Goal: Transaction & Acquisition: Purchase product/service

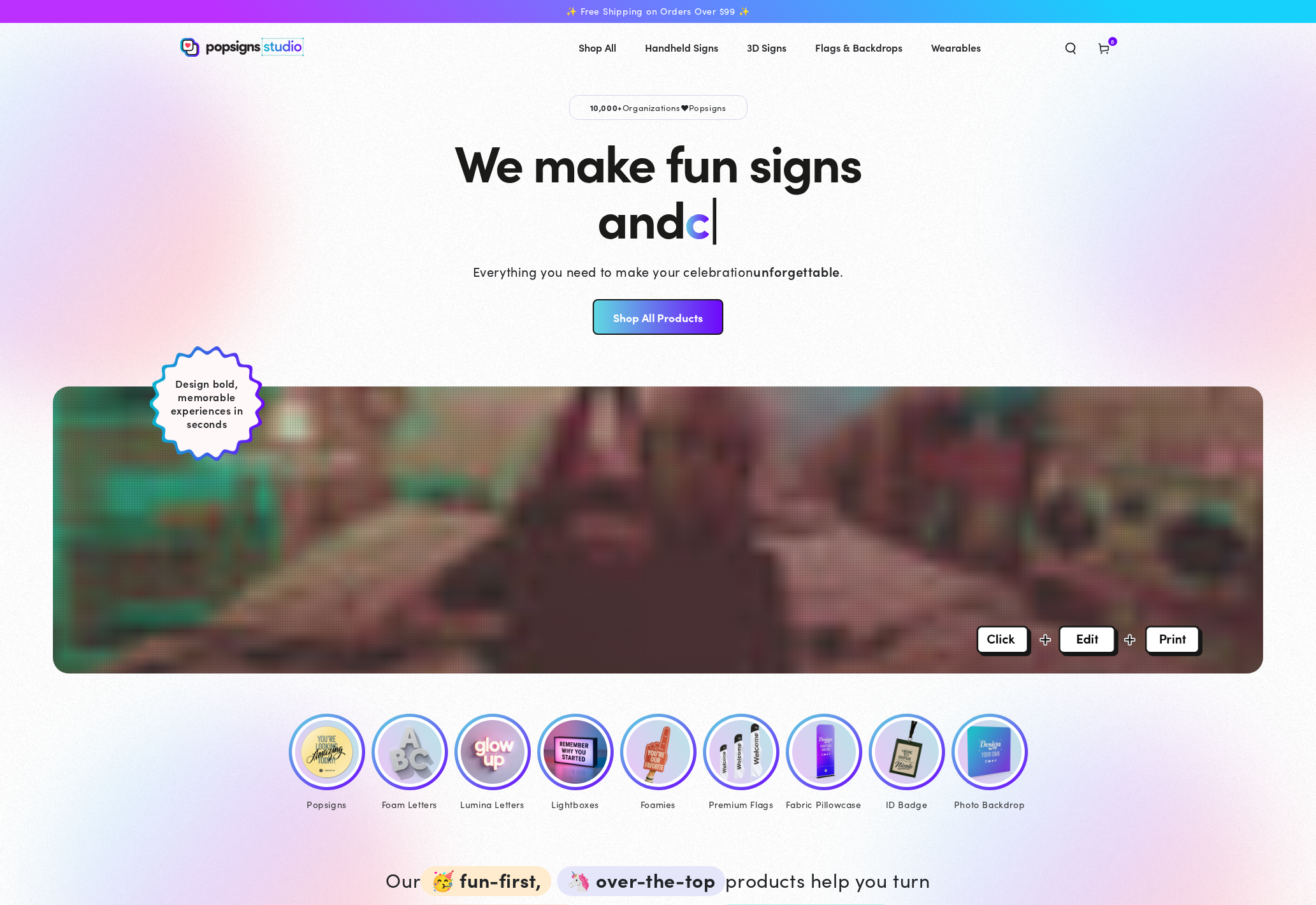
click at [755, 762] on img at bounding box center [741, 751] width 63 height 63
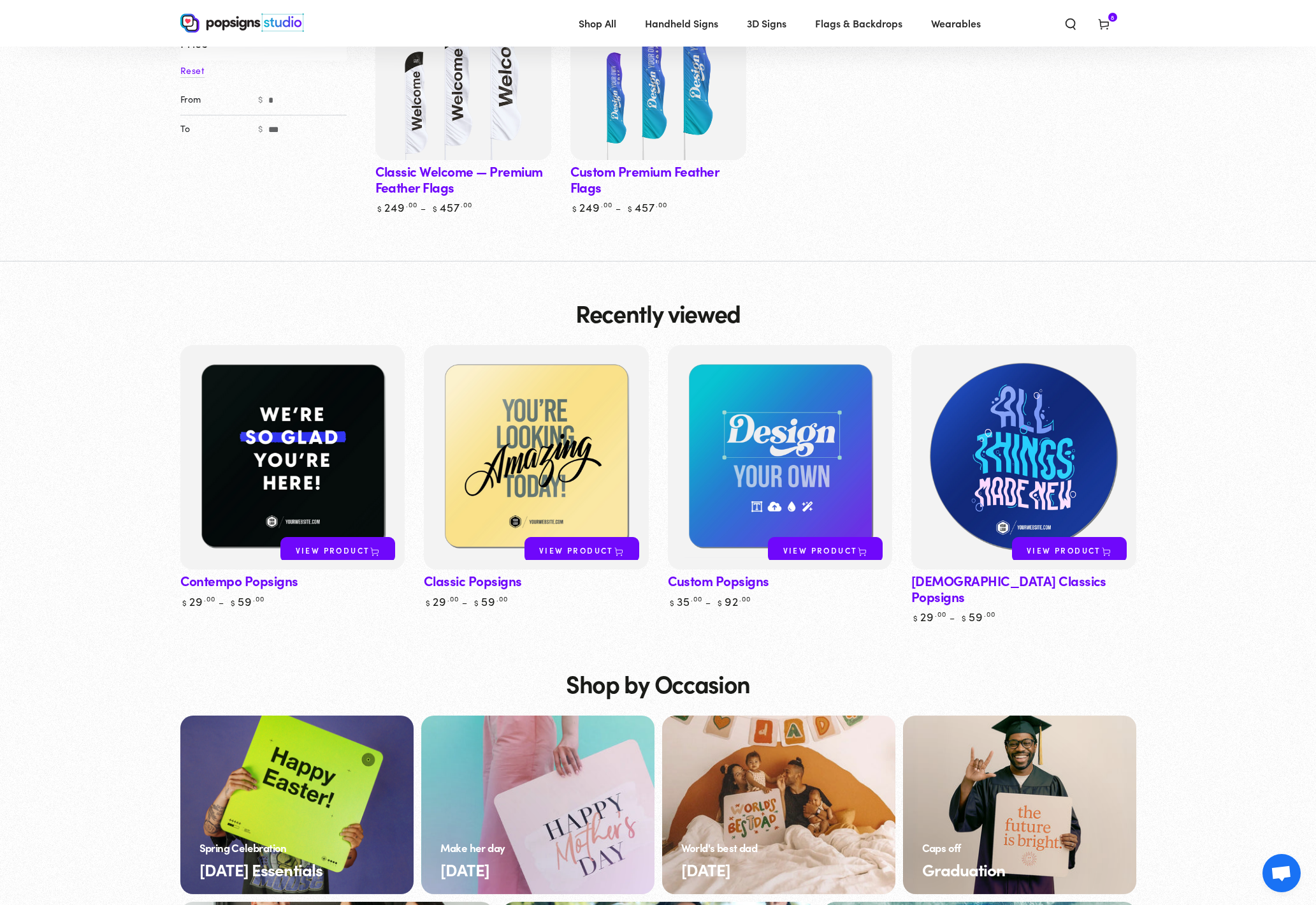
scroll to position [97, 0]
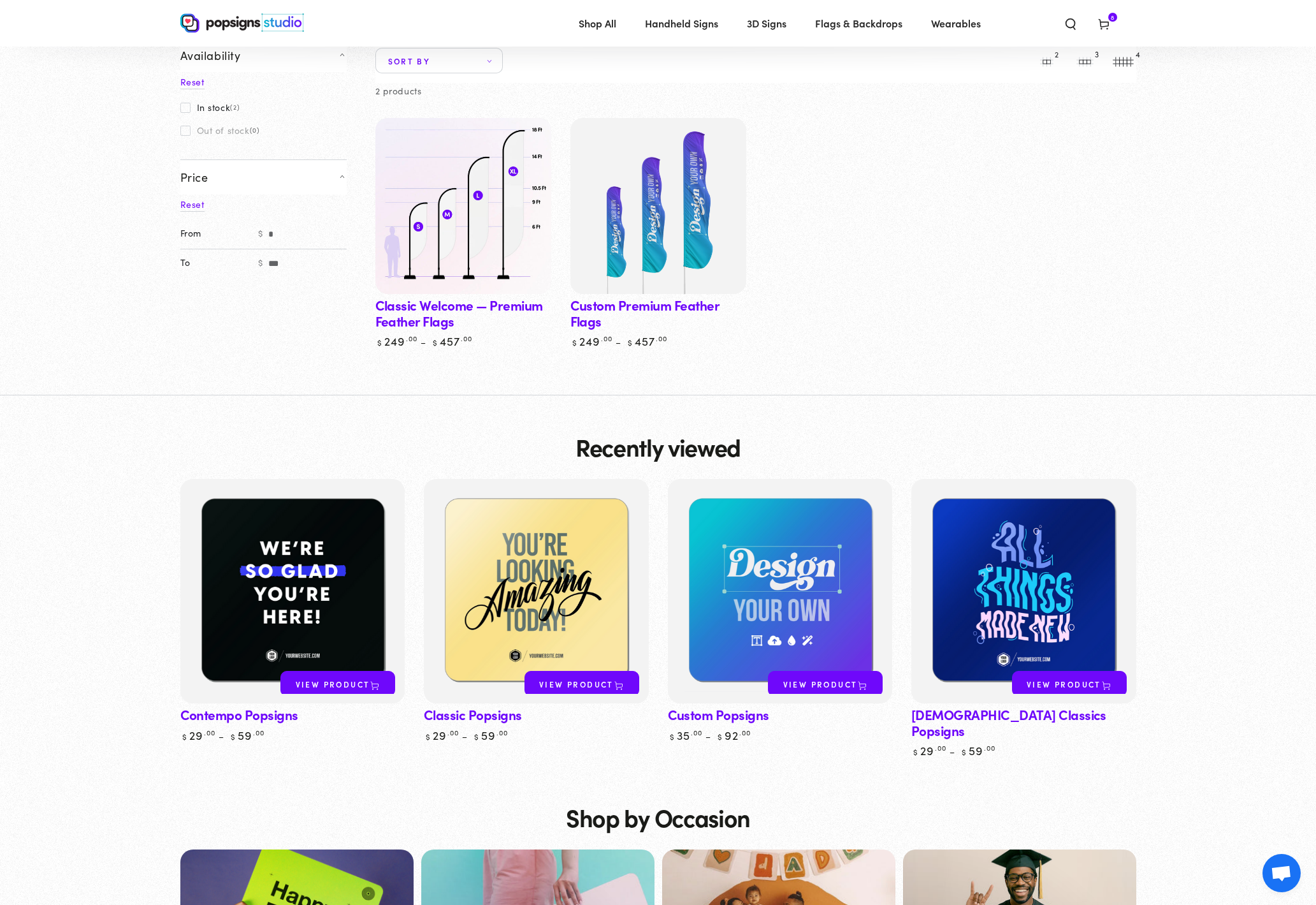
click at [476, 207] on img at bounding box center [462, 206] width 181 height 181
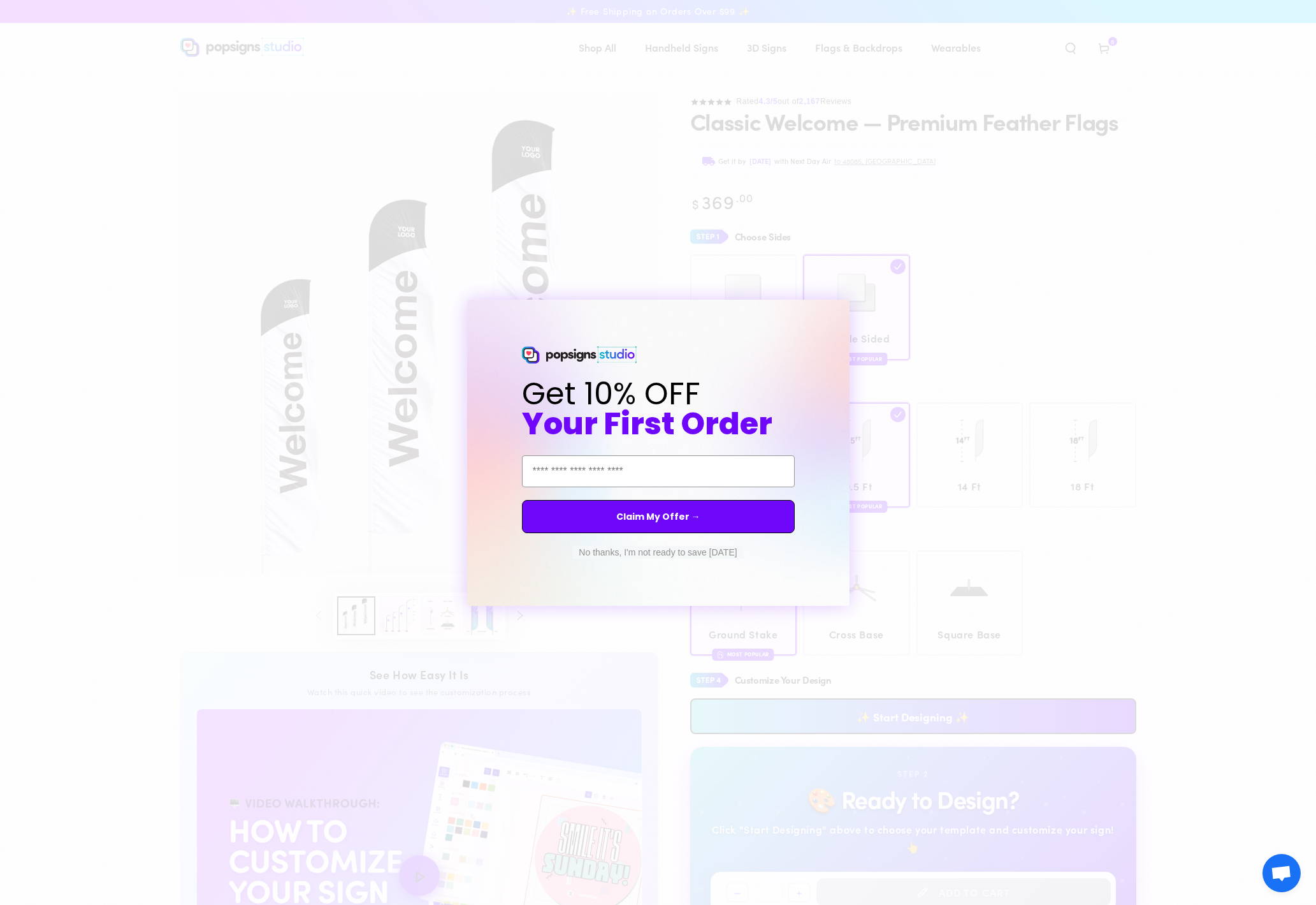
click at [649, 230] on div "Close dialog Get 10% OFF Your First Order Email Address Claim My Offer → No tha…" at bounding box center [658, 452] width 1316 height 905
